Goal: Task Accomplishment & Management: Manage account settings

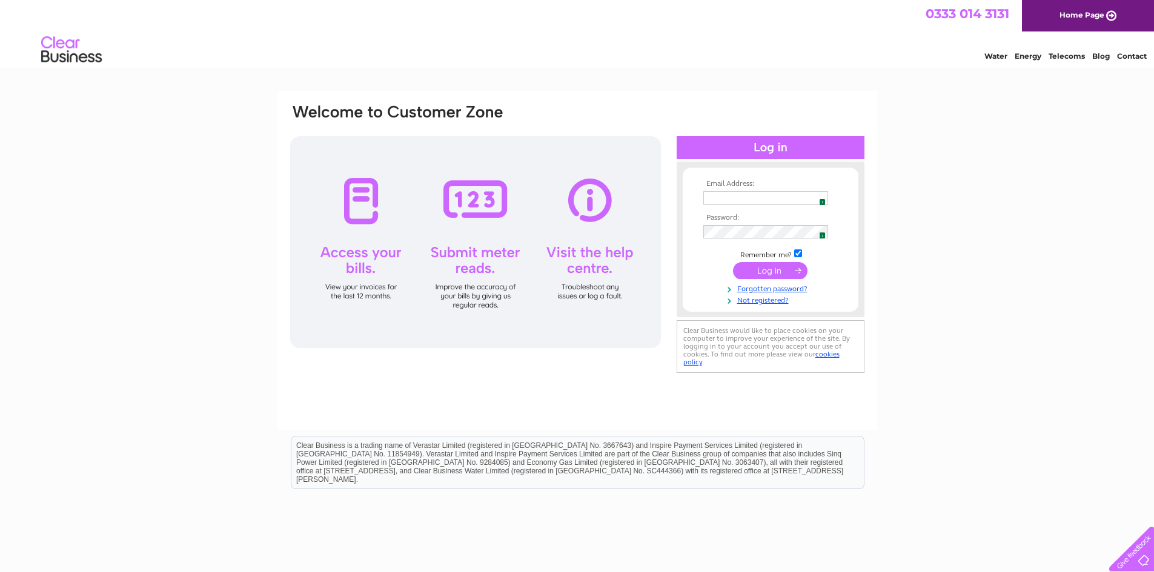
click at [817, 196] on img at bounding box center [819, 198] width 10 height 10
type input "ctrcanongate@gmail.com"
click at [772, 271] on input "submit" at bounding box center [770, 270] width 75 height 17
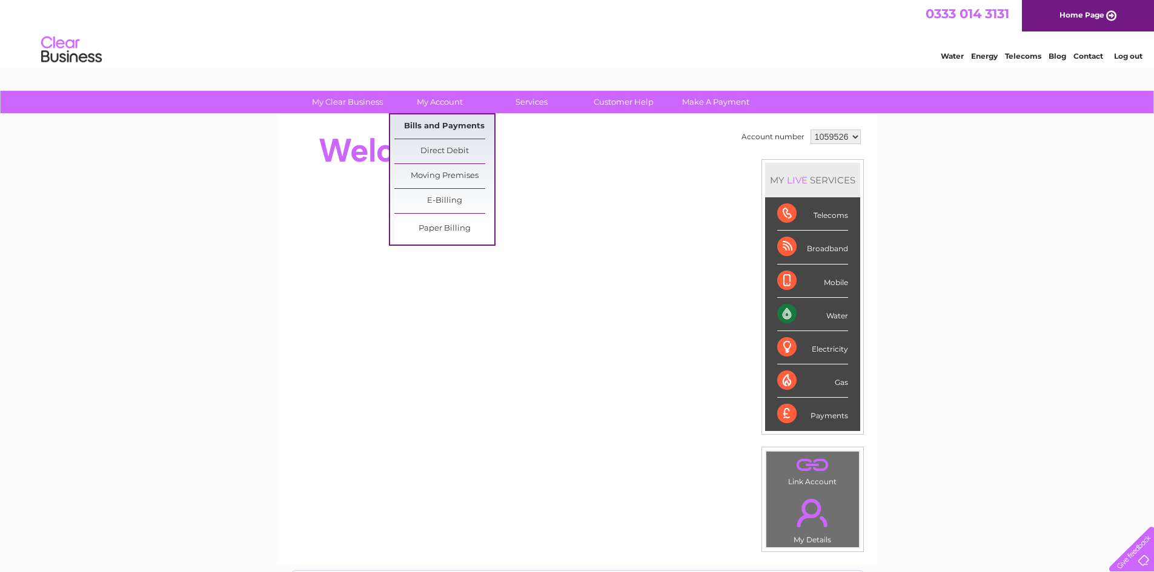
click at [448, 124] on link "Bills and Payments" at bounding box center [444, 126] width 100 height 24
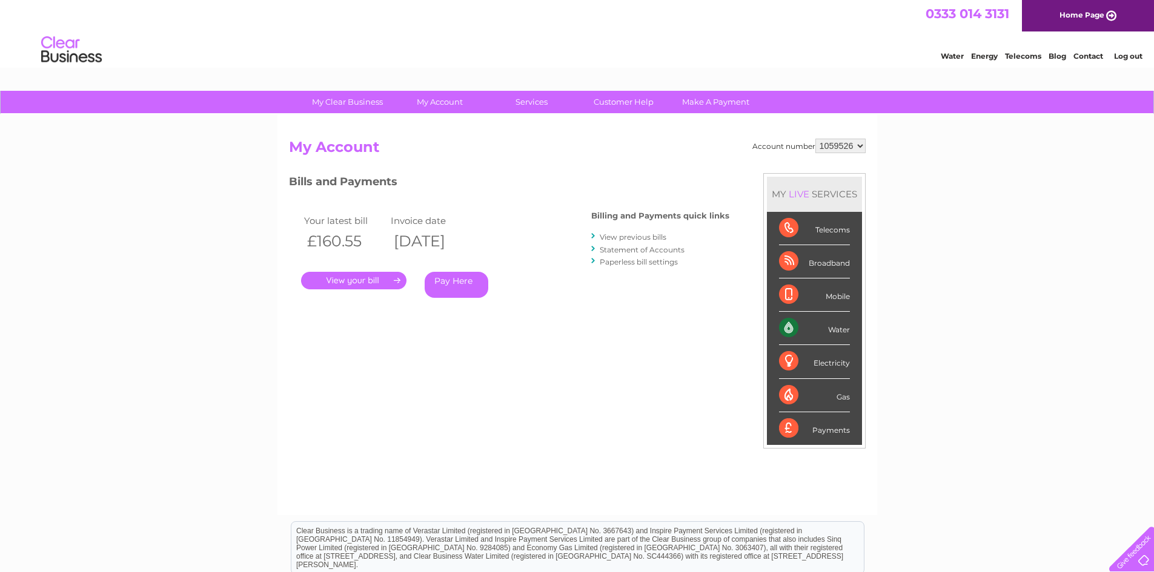
click at [354, 280] on link "." at bounding box center [353, 281] width 105 height 18
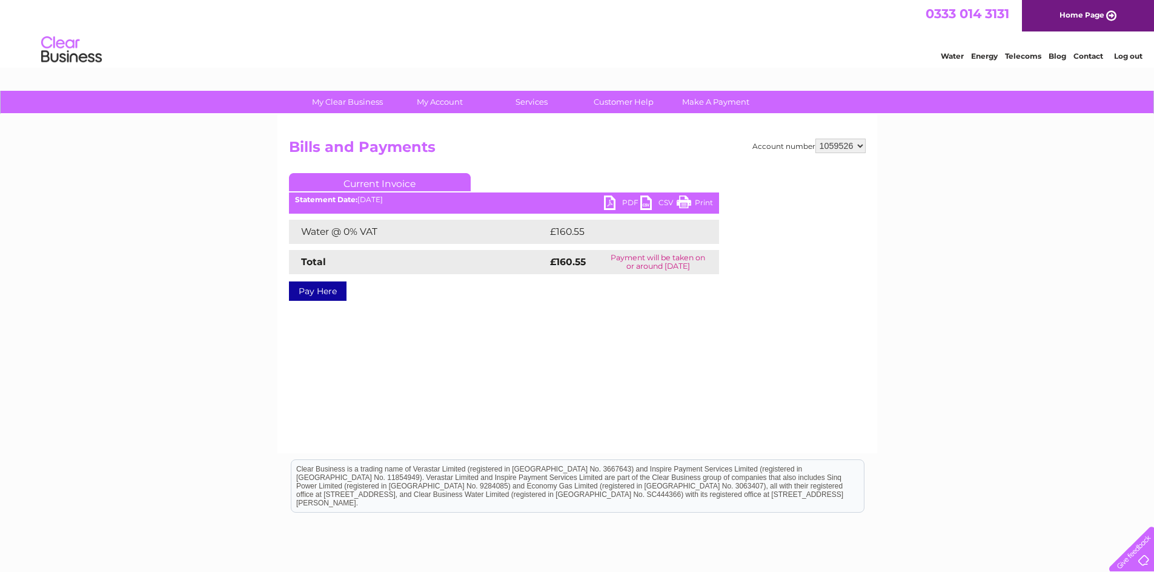
click at [609, 196] on link "PDF" at bounding box center [622, 205] width 36 height 18
click at [609, 203] on link "PDF" at bounding box center [622, 205] width 36 height 18
click at [1126, 53] on link "Log out" at bounding box center [1128, 55] width 28 height 9
